Goal: Check status: Check status

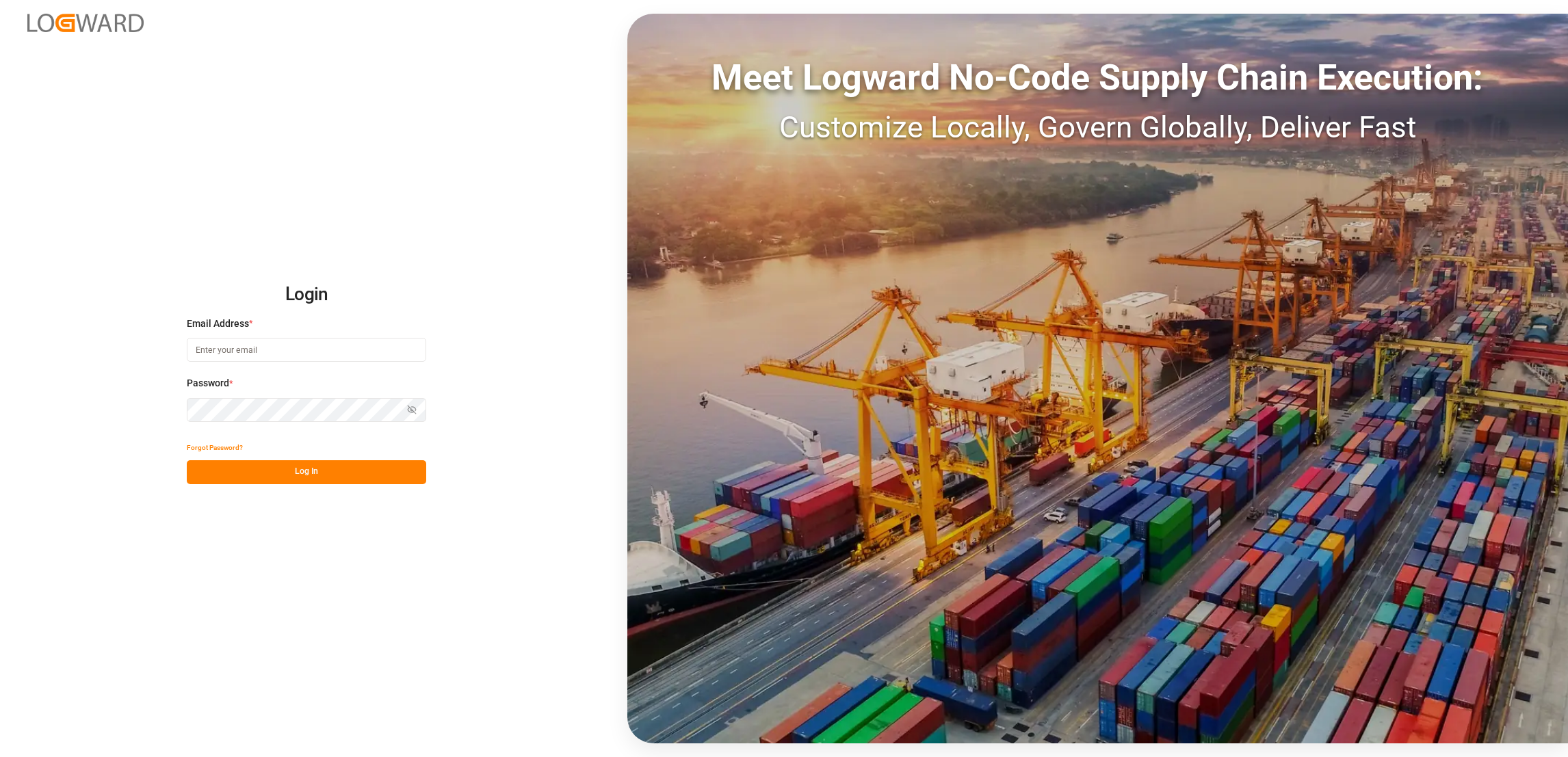
type input "[PERSON_NAME][EMAIL_ADDRESS][PERSON_NAME][DOMAIN_NAME]"
click at [331, 466] on button "Log In" at bounding box center [306, 472] width 240 height 24
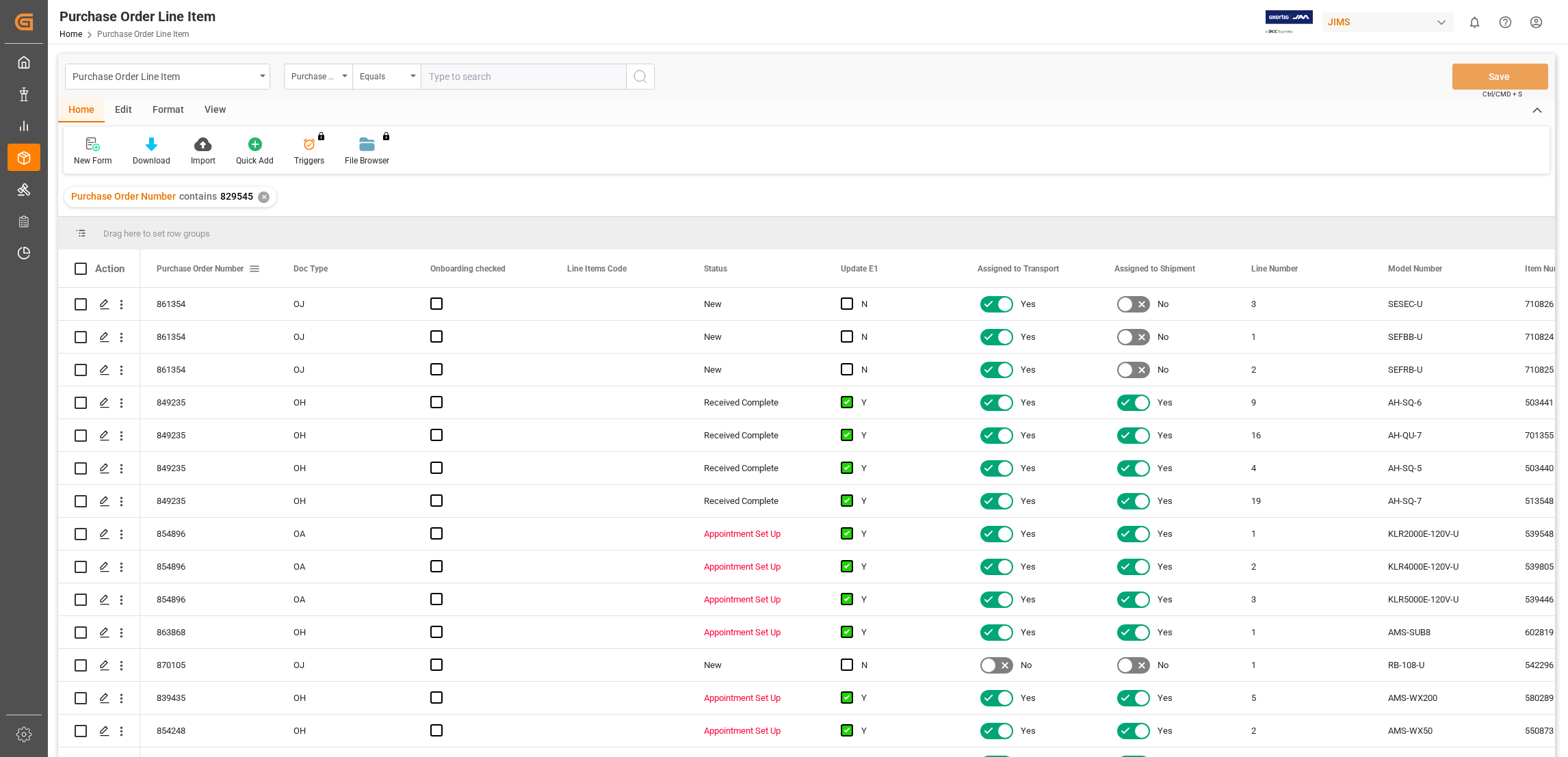
click at [265, 267] on div "Purchase Order Number" at bounding box center [208, 268] width 137 height 37
click at [237, 267] on span "Purchase Order Number" at bounding box center [199, 268] width 87 height 9
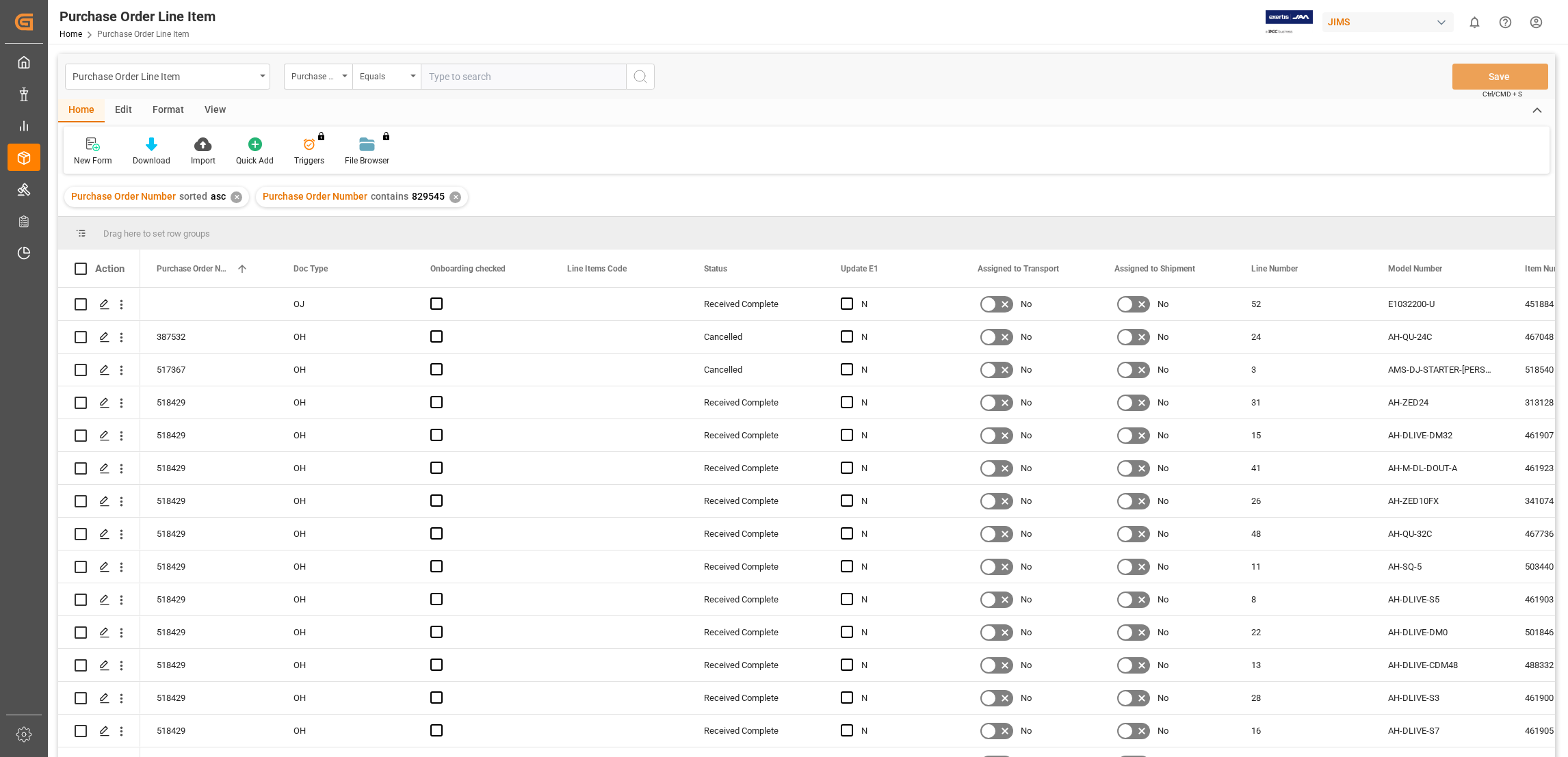
click at [450, 193] on div "✕" at bounding box center [455, 197] width 11 height 11
click at [233, 196] on div "✕" at bounding box center [236, 197] width 11 height 11
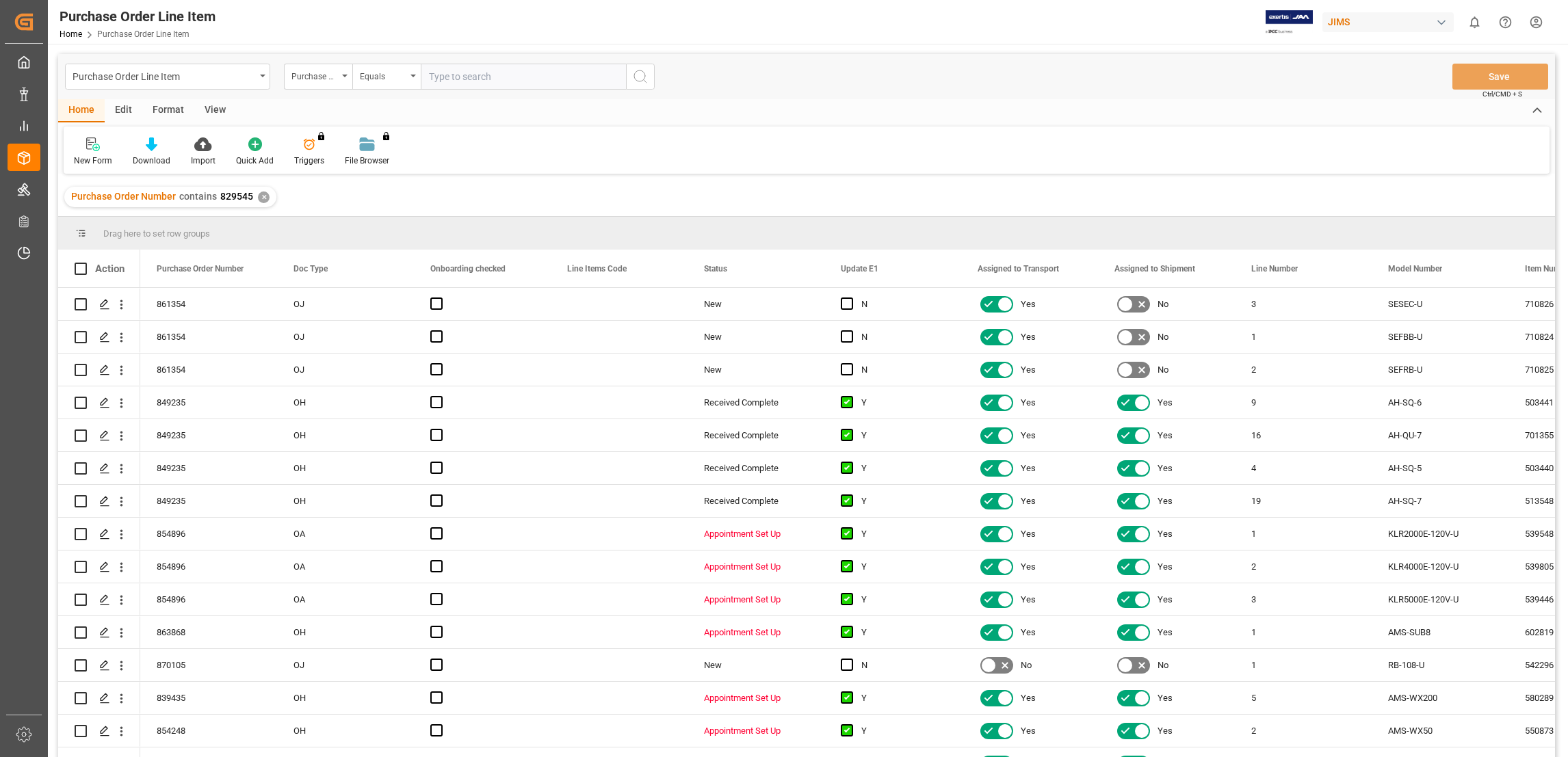
click at [266, 197] on div "✕" at bounding box center [263, 197] width 11 height 11
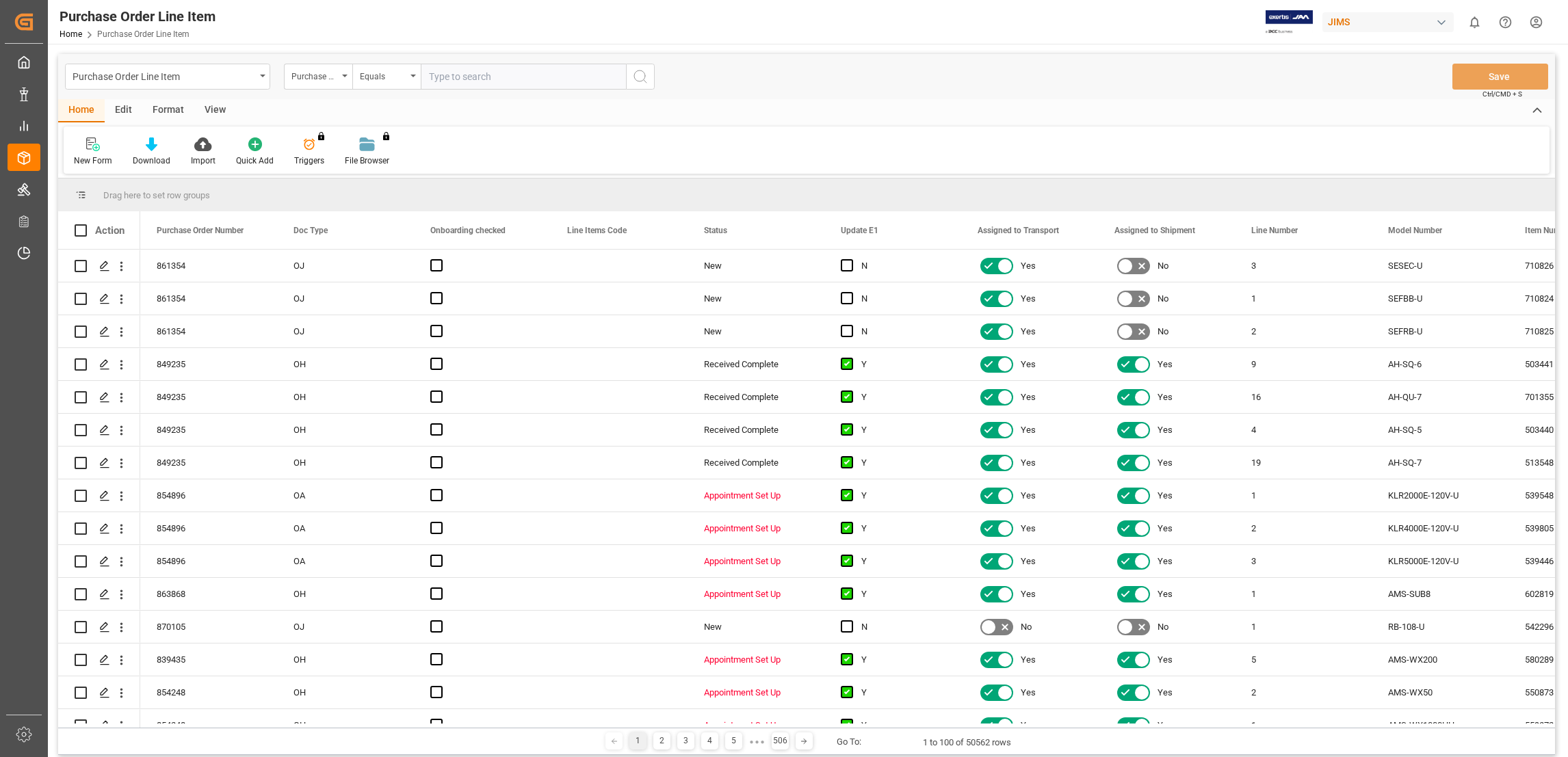
click at [487, 78] on input "text" at bounding box center [523, 77] width 205 height 26
type input "829545"
click at [643, 77] on icon "search button" at bounding box center [640, 76] width 17 height 17
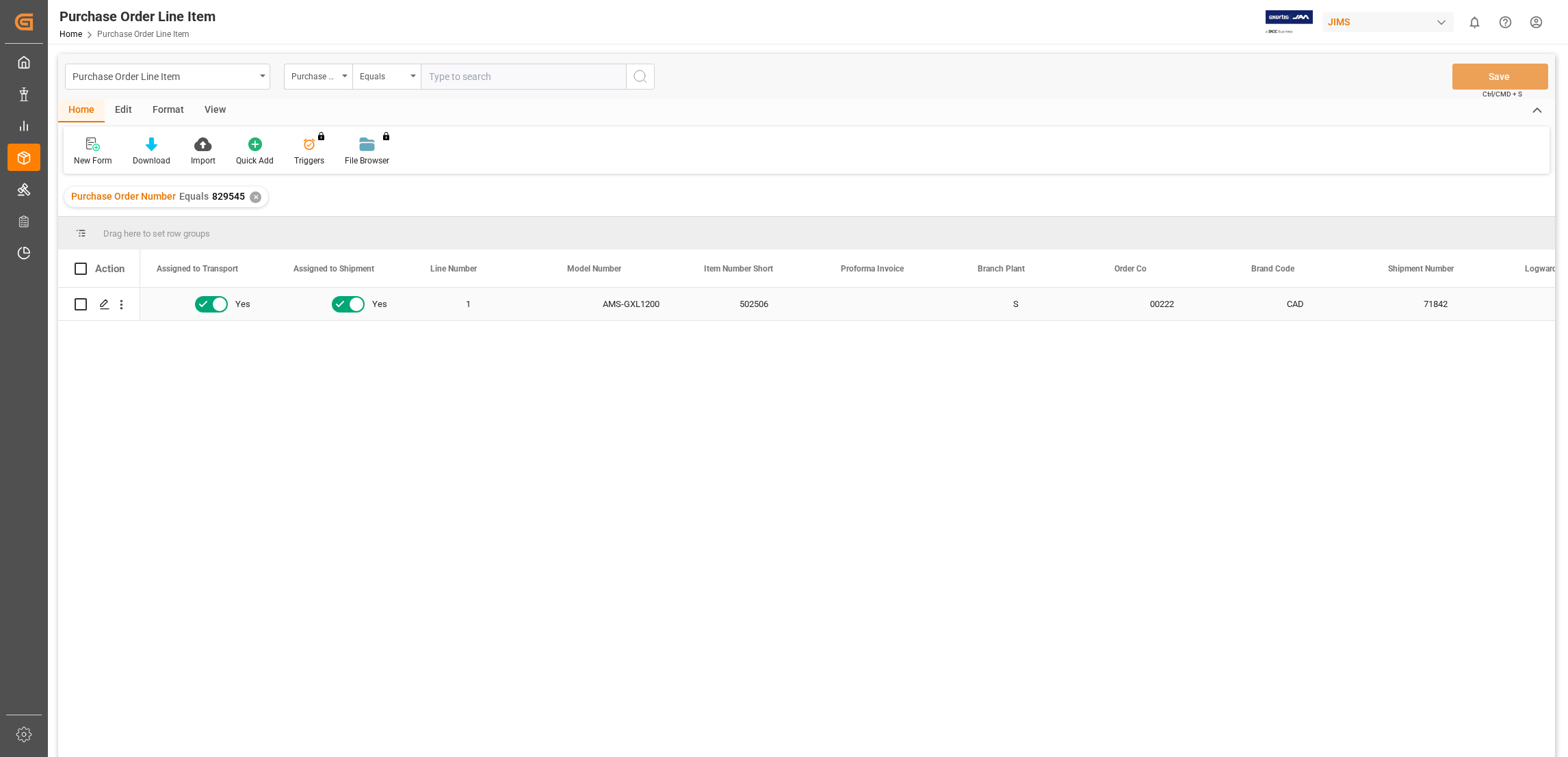
scroll to position [0, 821]
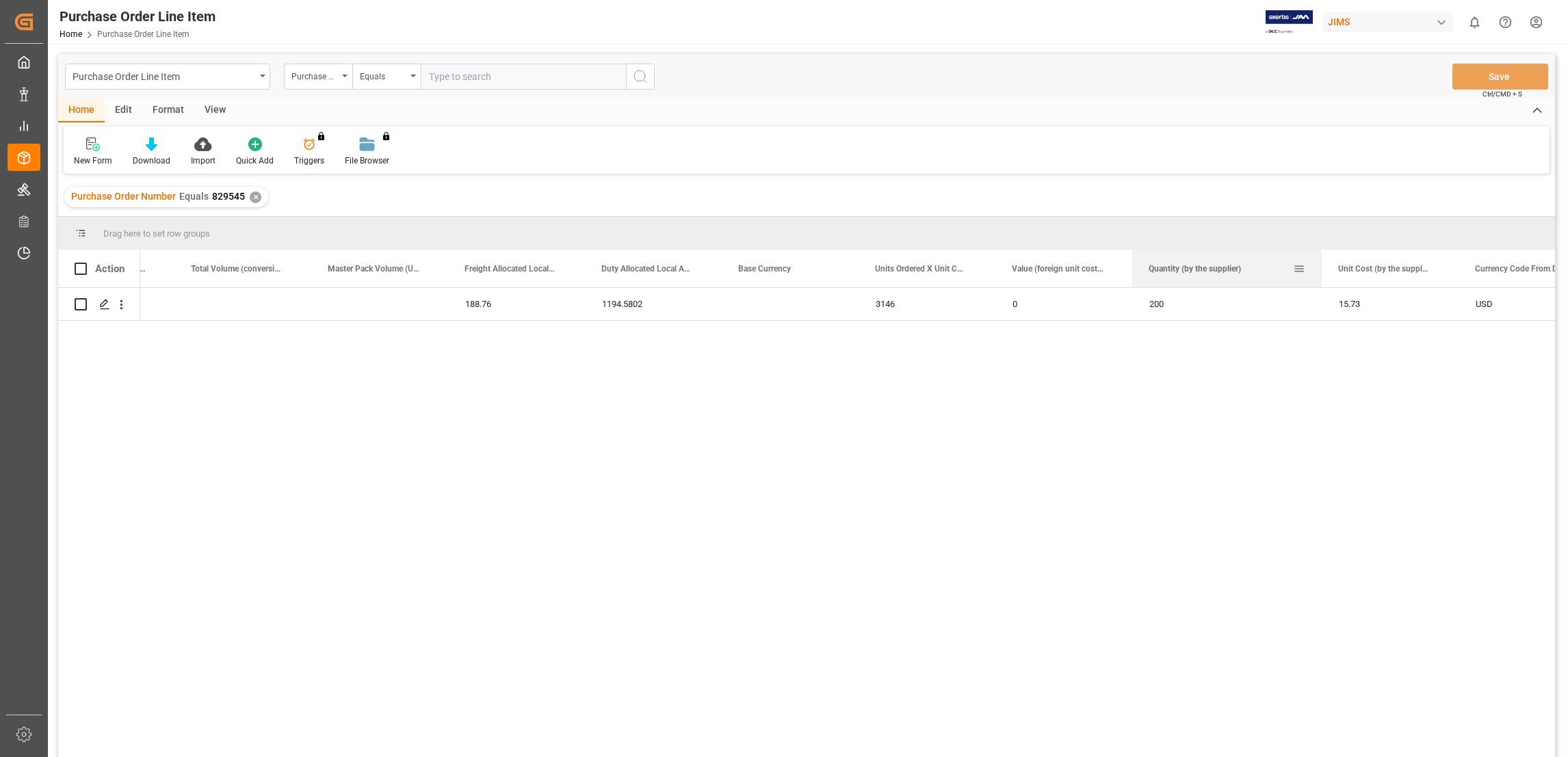
drag, startPoint x: 1266, startPoint y: 264, endPoint x: 1318, endPoint y: 264, distance: 52.0
click at [1319, 264] on div at bounding box center [1322, 268] width 6 height 37
drag, startPoint x: 995, startPoint y: 266, endPoint x: 1051, endPoint y: 270, distance: 56.1
